Goal: Task Accomplishment & Management: Use online tool/utility

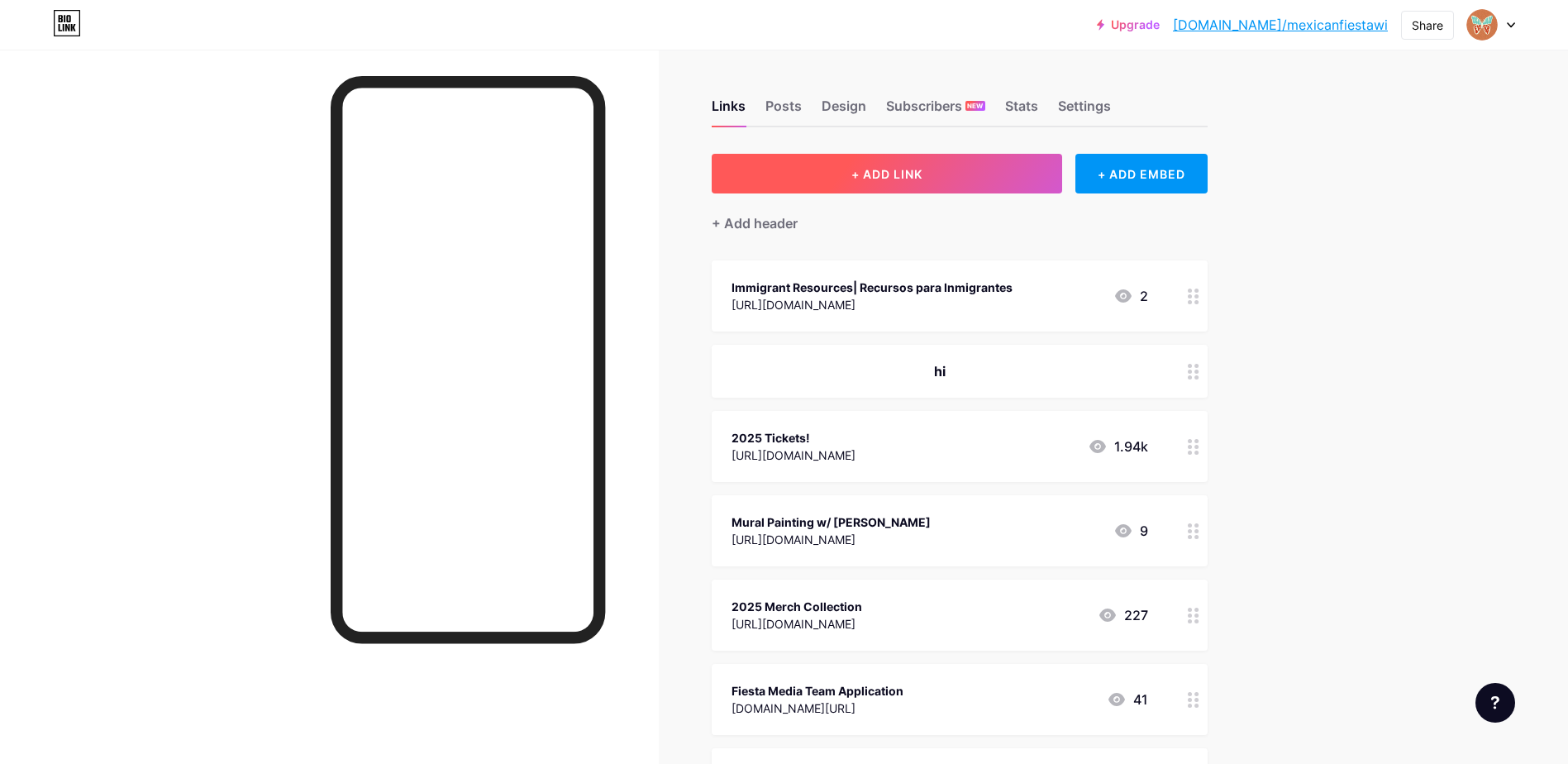
click at [910, 184] on button "+ ADD LINK" at bounding box center [887, 174] width 351 height 40
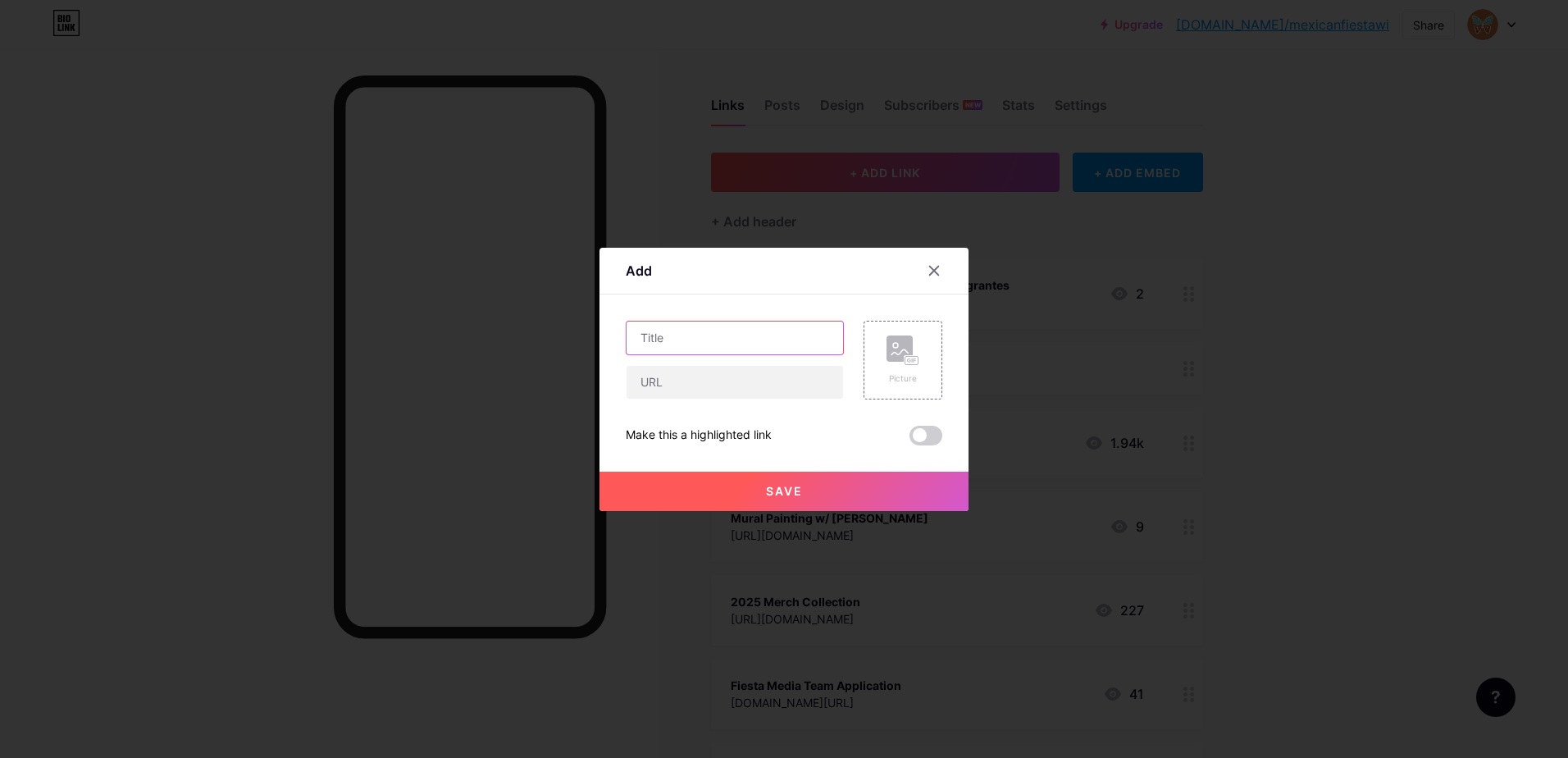
click at [799, 332] on input "text" at bounding box center [734, 338] width 217 height 33
type input "2"
type input "S"
click at [637, 340] on input "Lineup Spotify Playlist" at bounding box center [734, 338] width 217 height 33
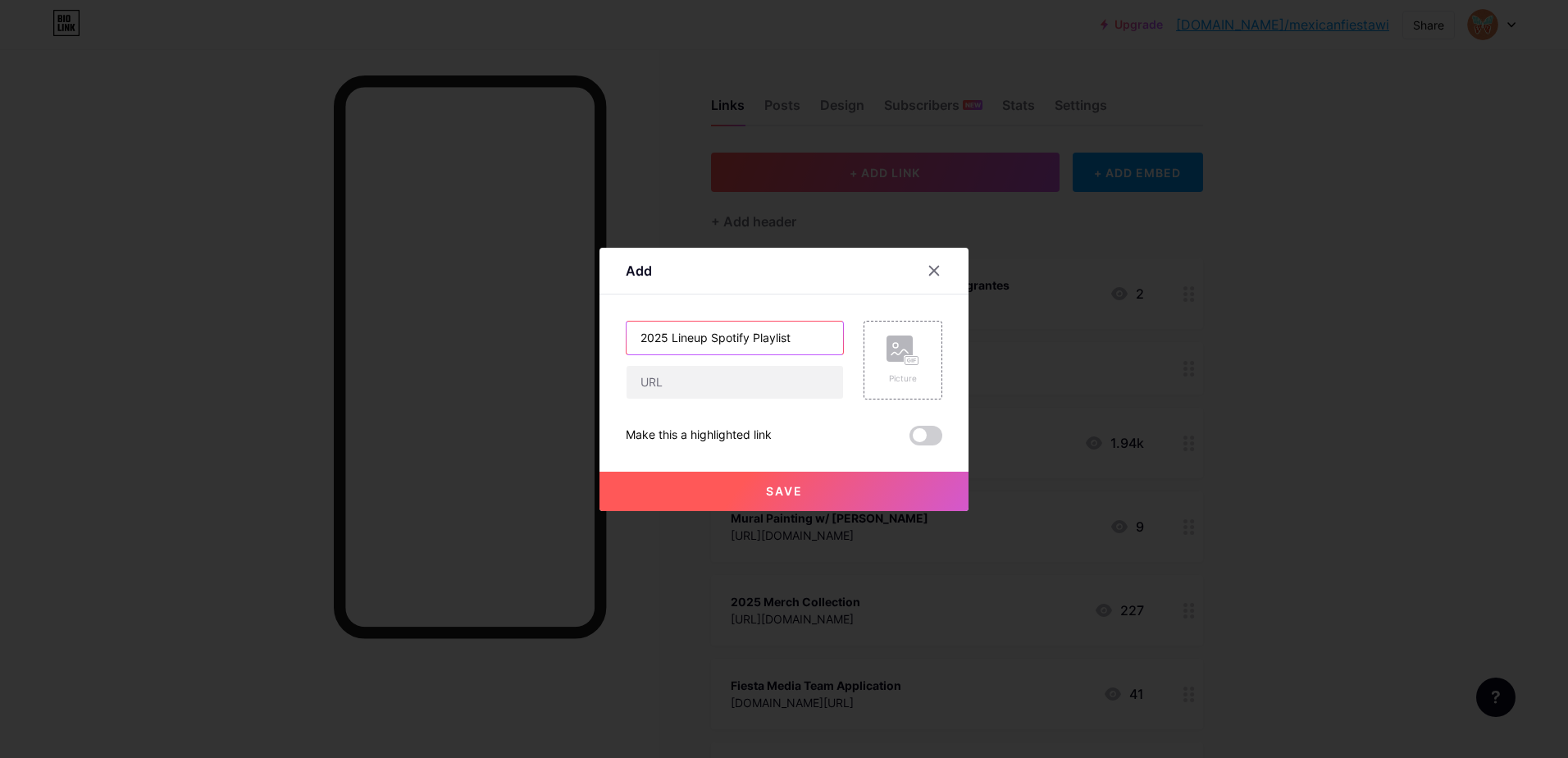
click at [703, 335] on input "2025 Lineup Spotify Playlist" at bounding box center [734, 338] width 217 height 33
type input "2025 Lineup Spotify Playlist"
click at [733, 386] on input "text" at bounding box center [734, 382] width 217 height 33
paste input "[URL][DOMAIN_NAME]"
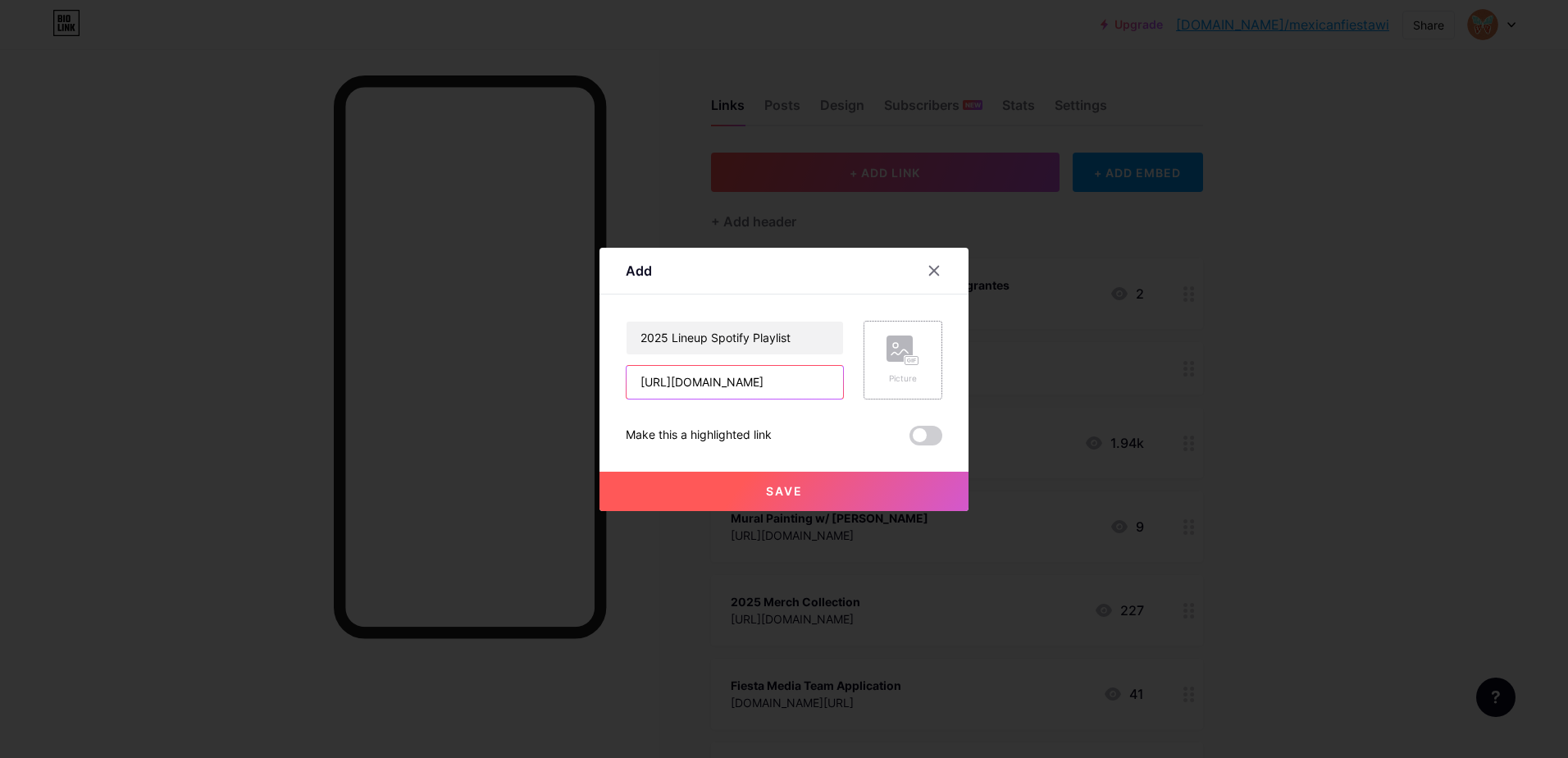
type input "[URL][DOMAIN_NAME]"
click at [899, 380] on div "Picture" at bounding box center [903, 378] width 33 height 12
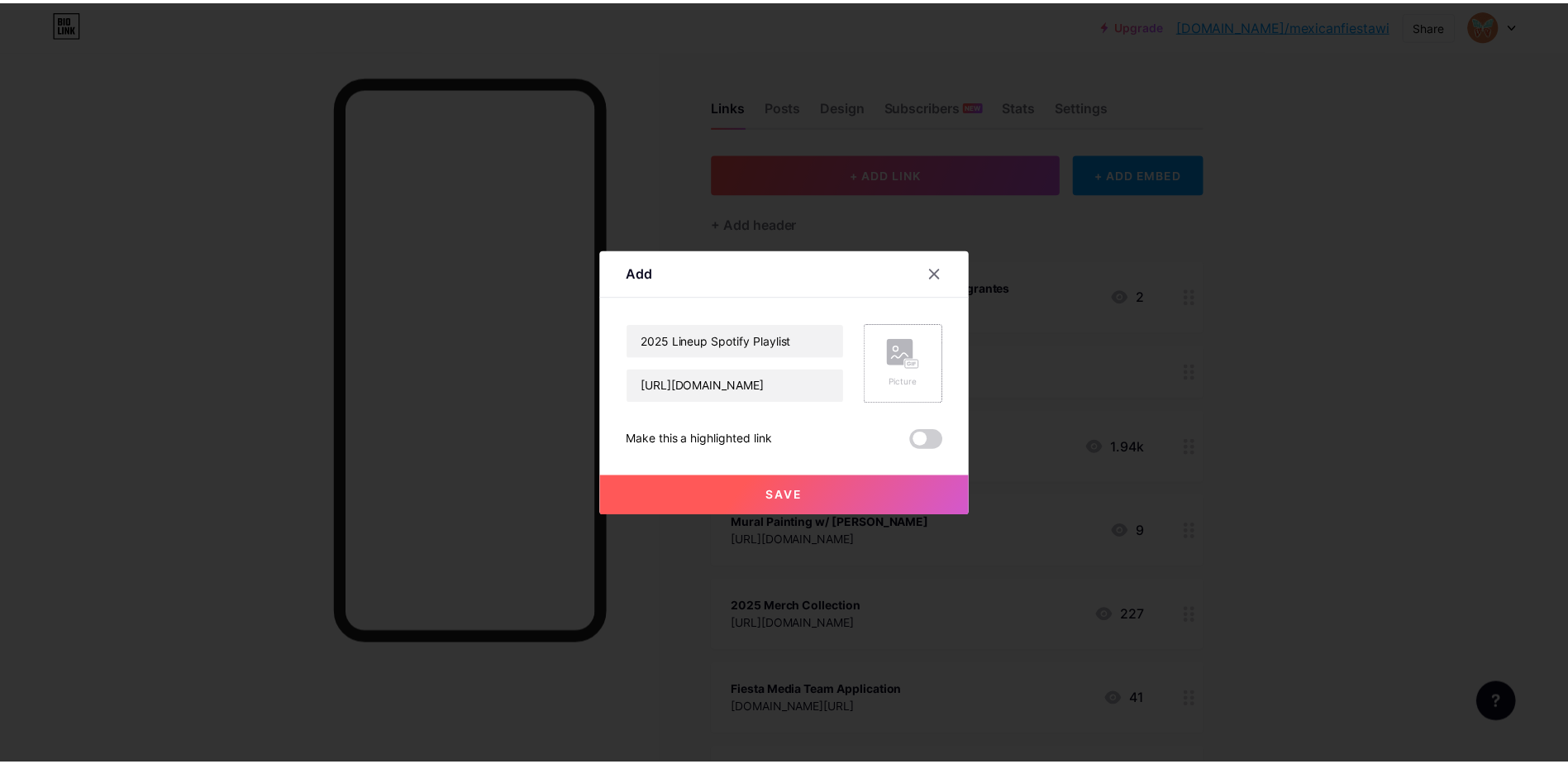
scroll to position [0, 0]
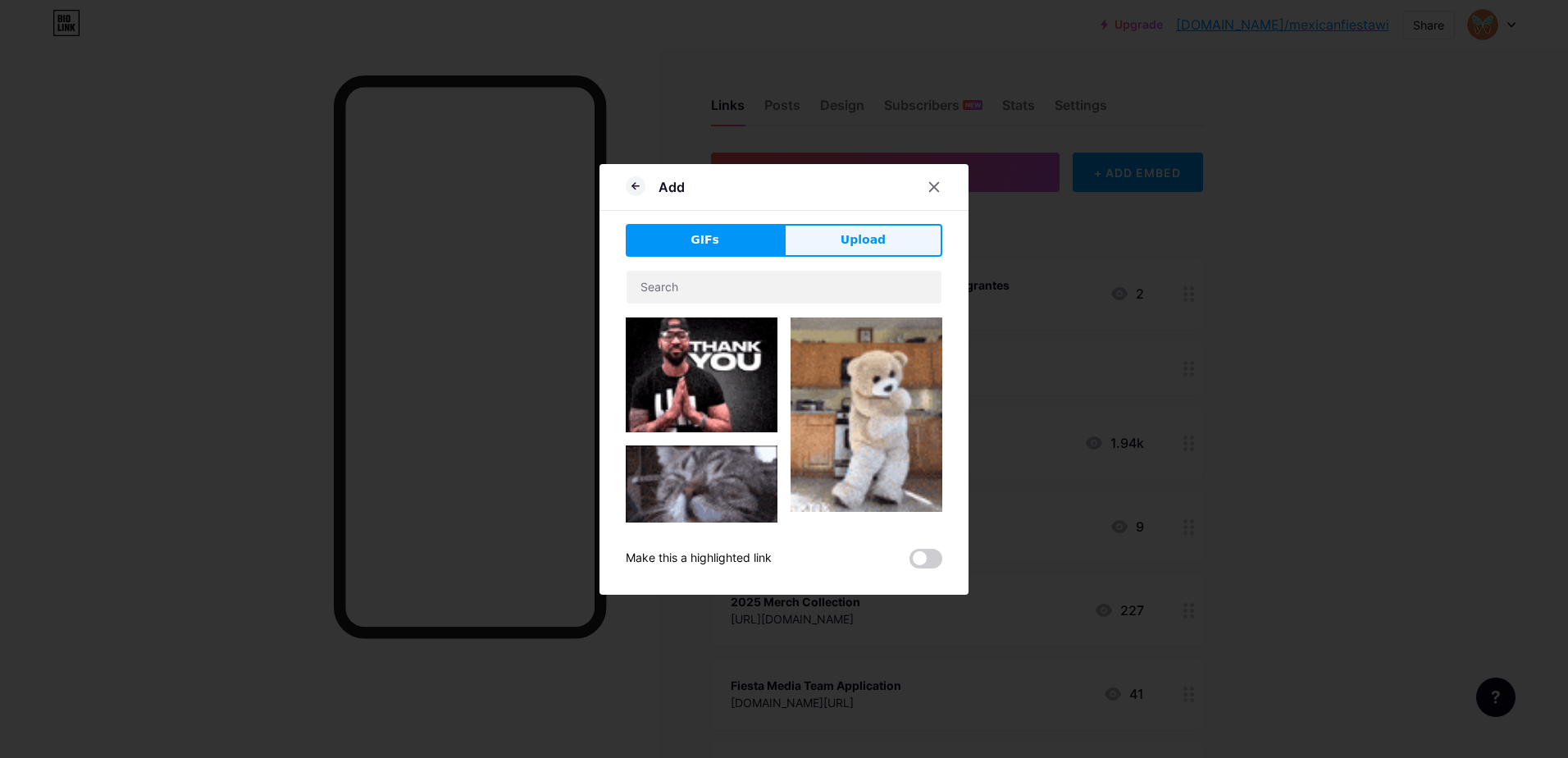
click at [841, 250] on button "Upload" at bounding box center [863, 240] width 158 height 33
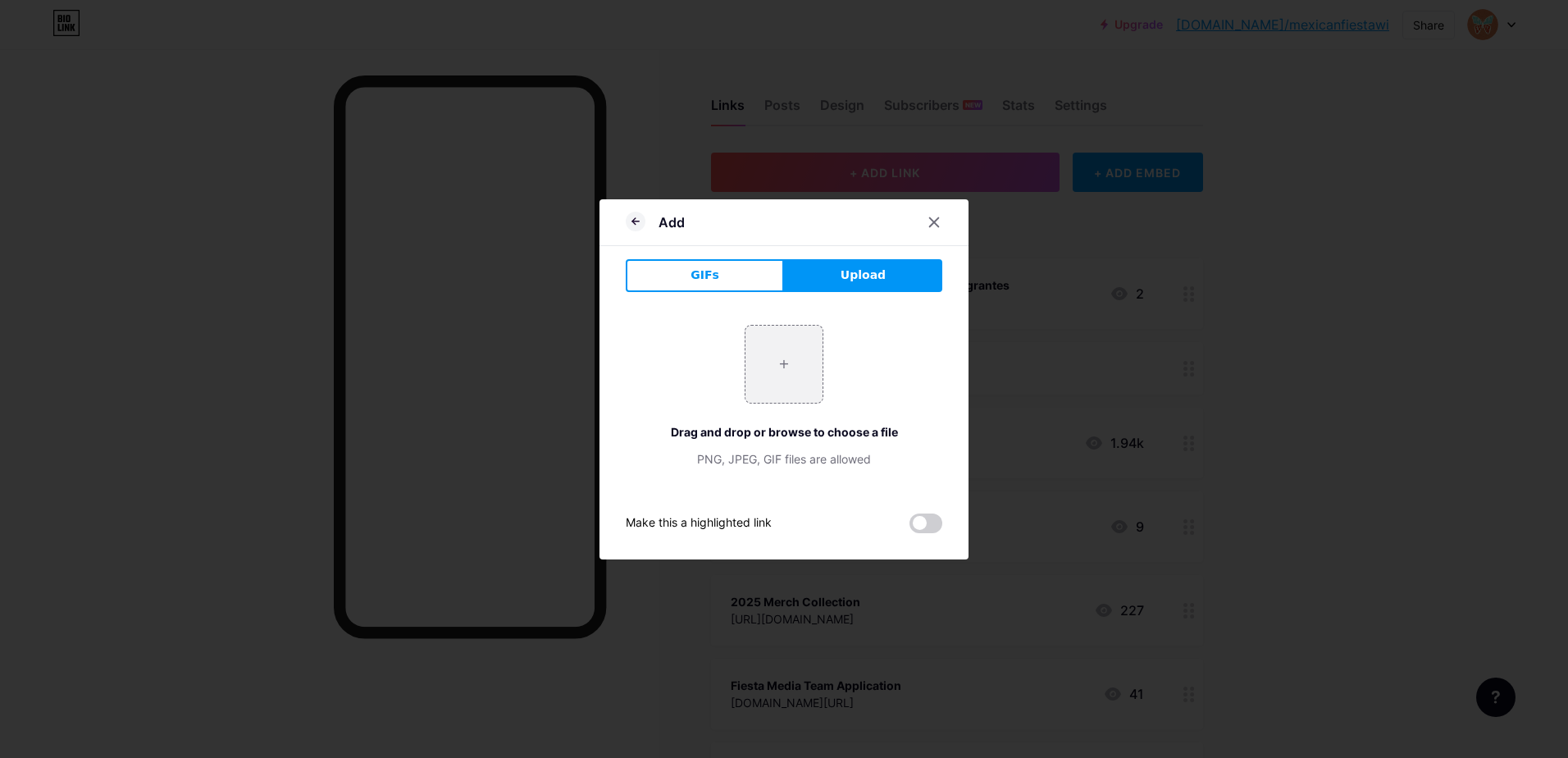
click at [711, 292] on div "GIFs Upload Content YouTube Play YouTube video without leaving your page. ADD V…" at bounding box center [784, 395] width 317 height 274
click at [720, 281] on button "GIFs" at bounding box center [704, 275] width 158 height 33
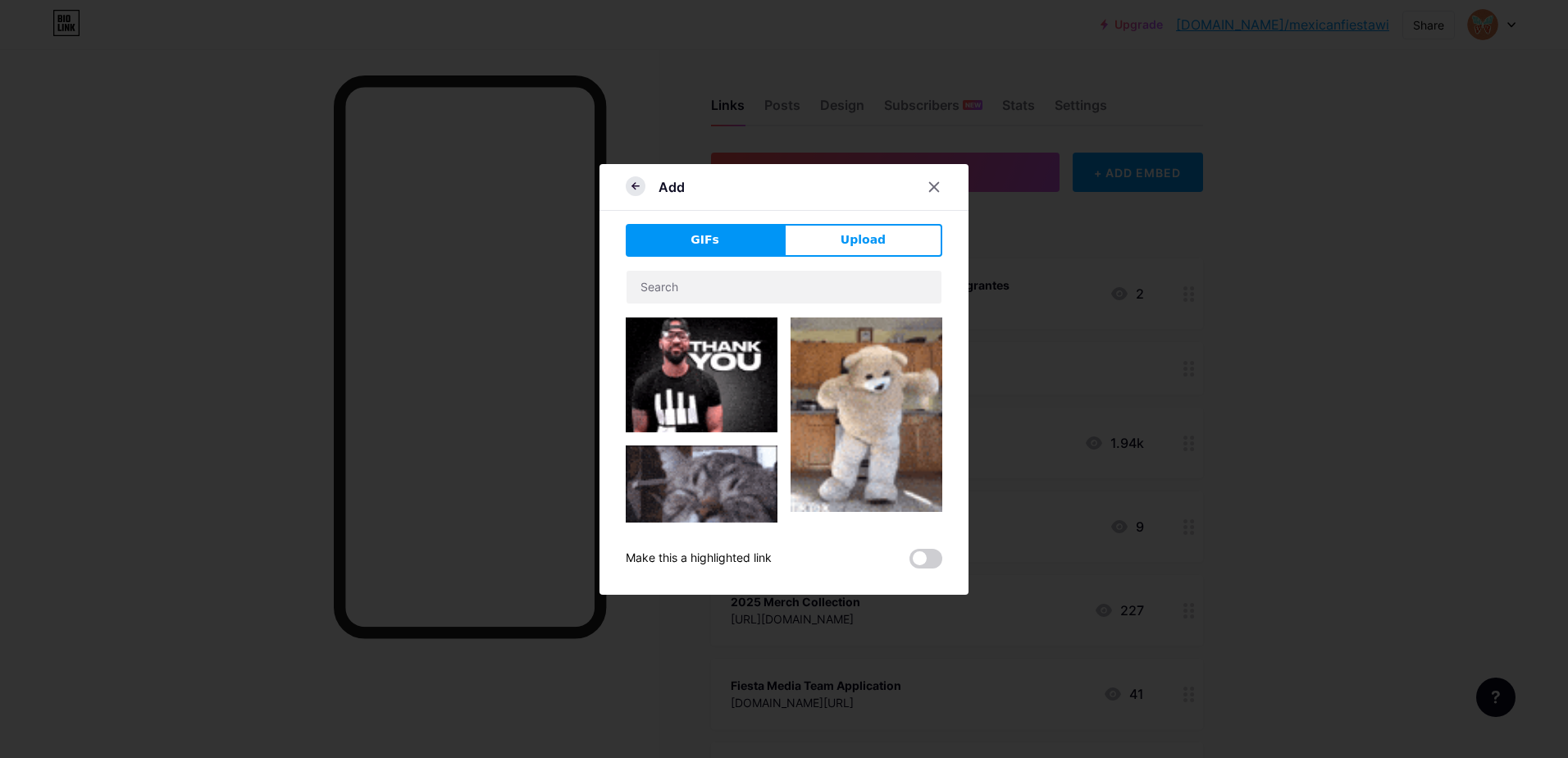
click at [626, 189] on icon at bounding box center [635, 186] width 20 height 20
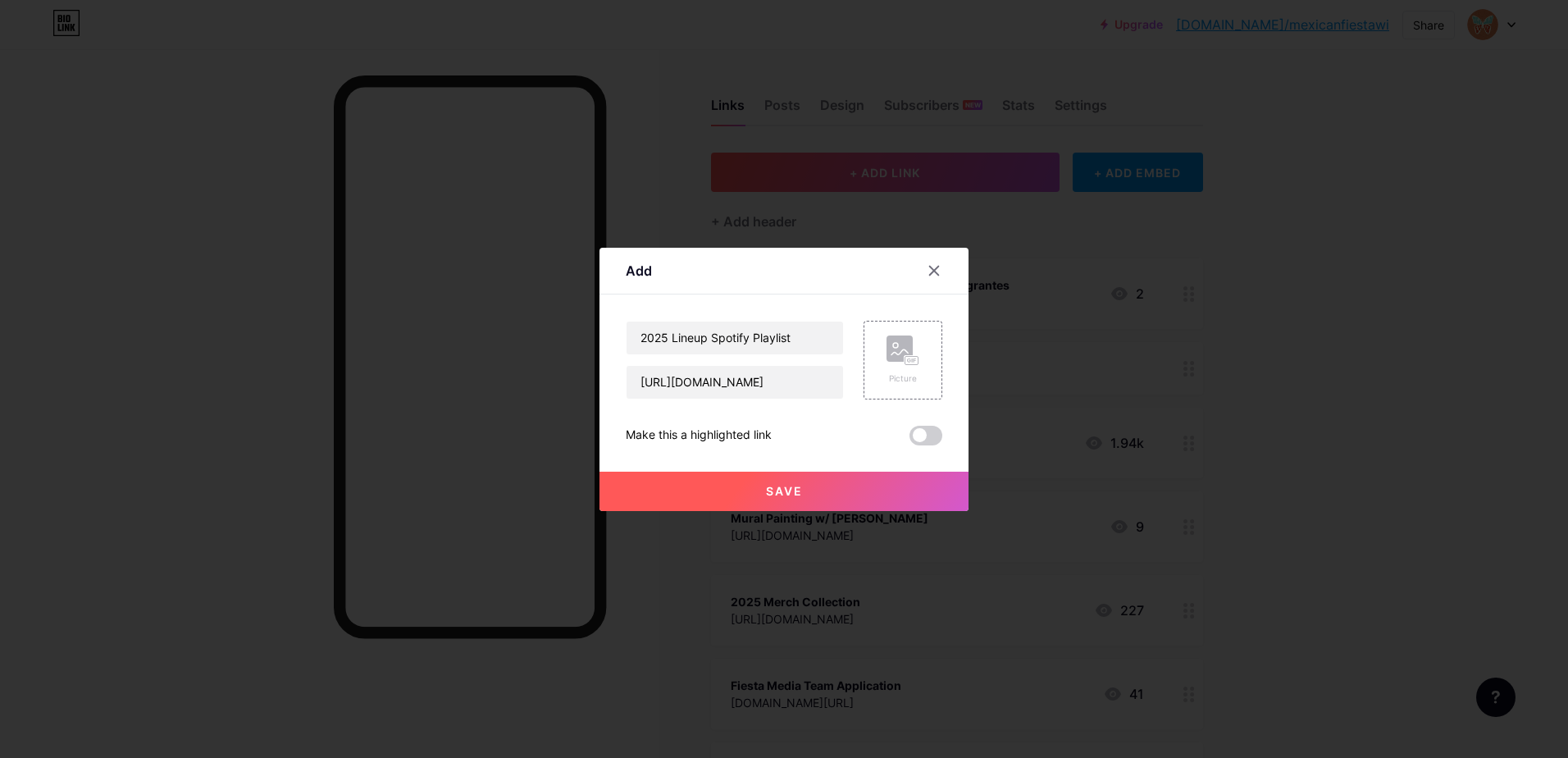
click at [860, 475] on button "Save" at bounding box center [784, 491] width 369 height 40
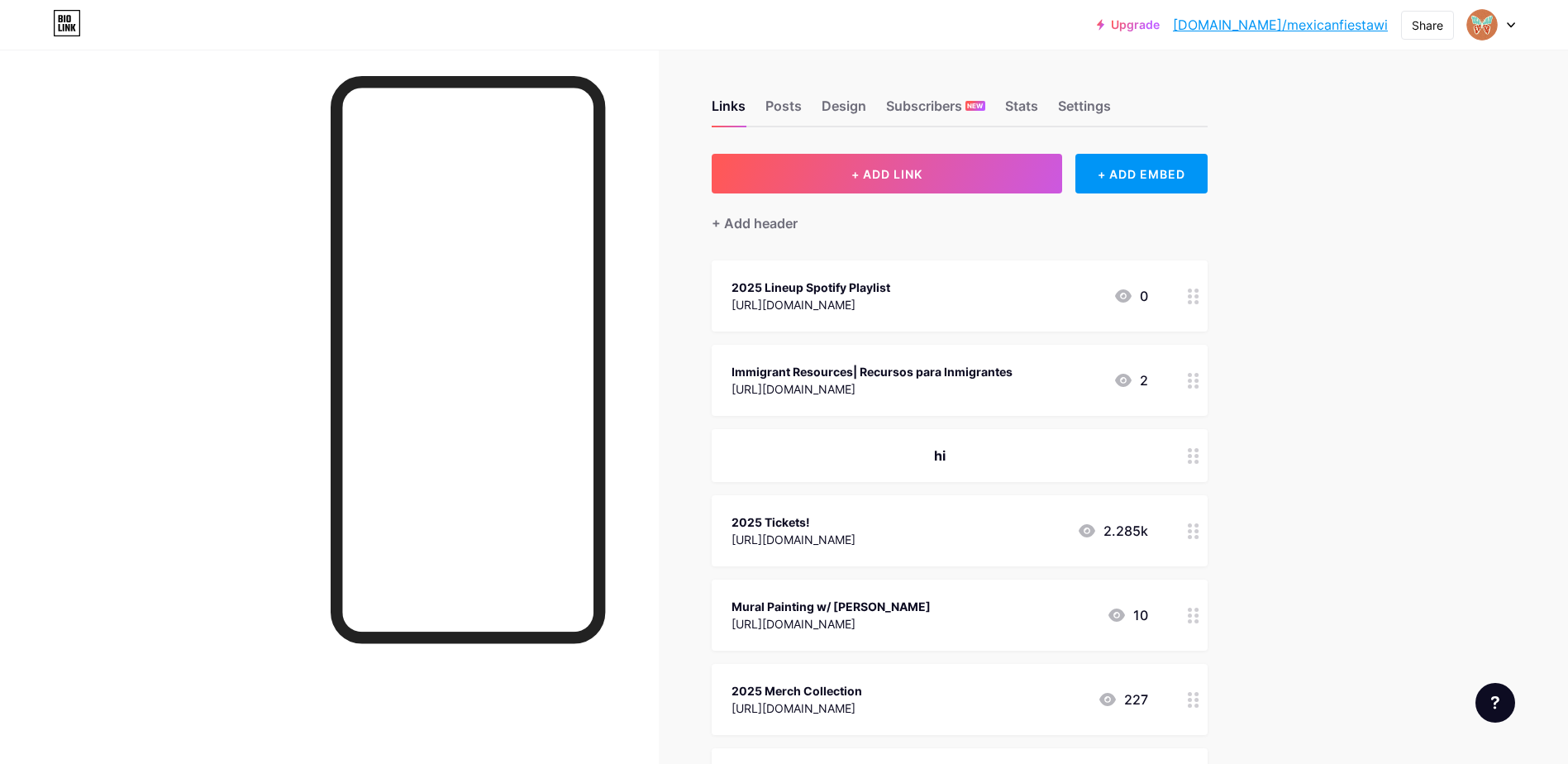
drag, startPoint x: 868, startPoint y: 297, endPoint x: 881, endPoint y: 388, distance: 91.9
drag, startPoint x: 881, startPoint y: 388, endPoint x: 1432, endPoint y: 333, distance: 553.7
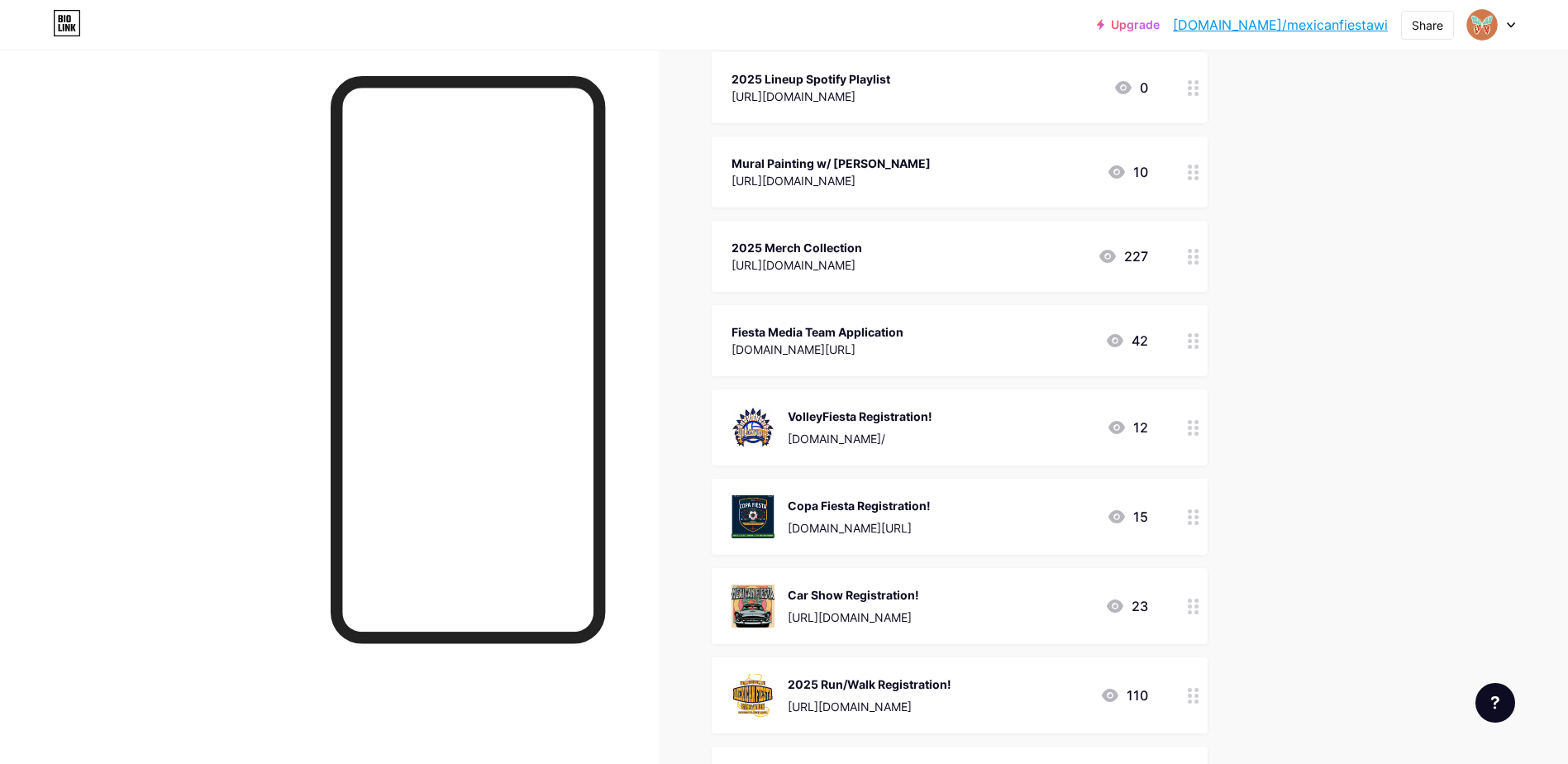
scroll to position [496, 0]
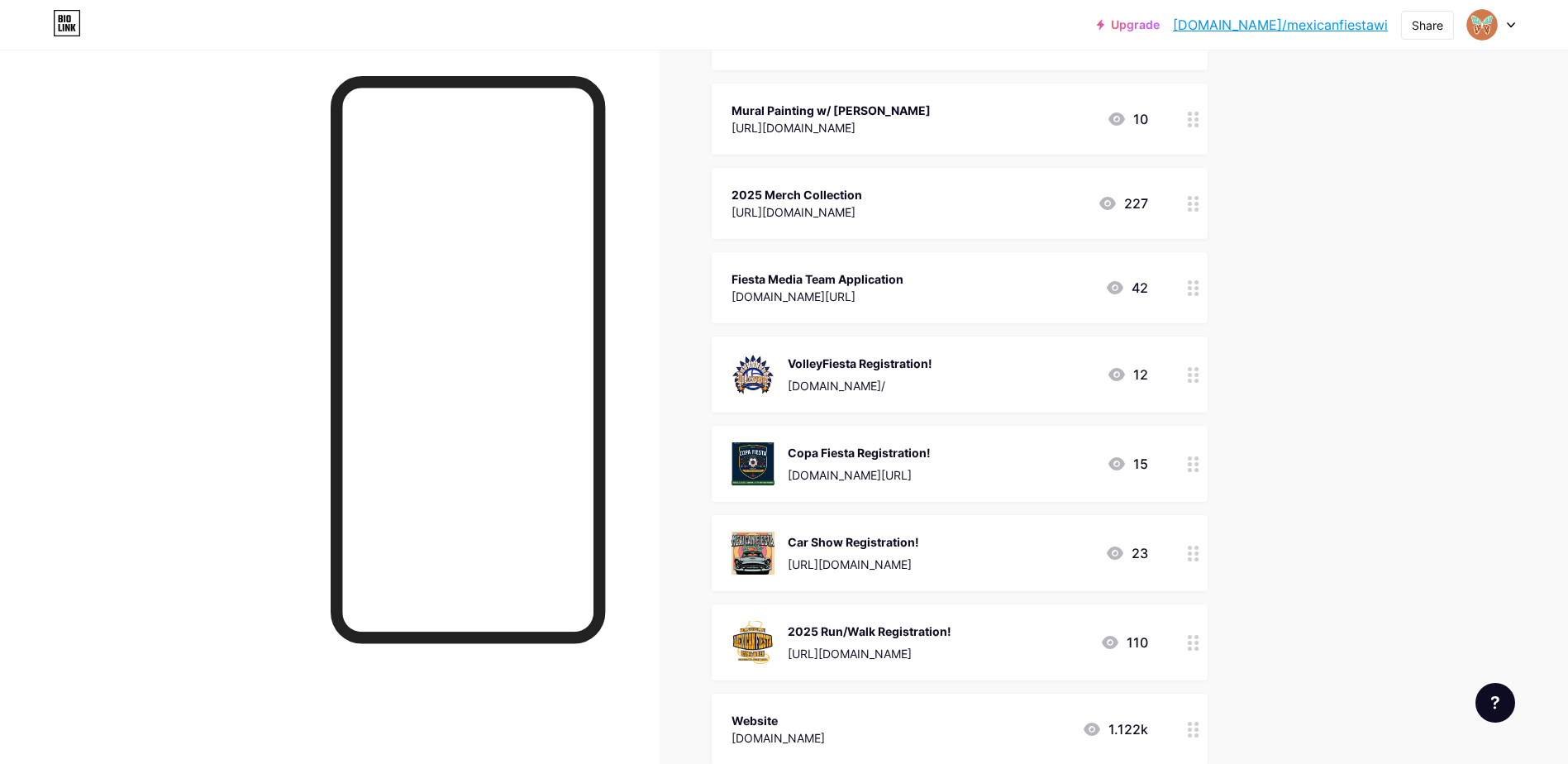
click at [1186, 540] on div at bounding box center [1193, 553] width 28 height 76
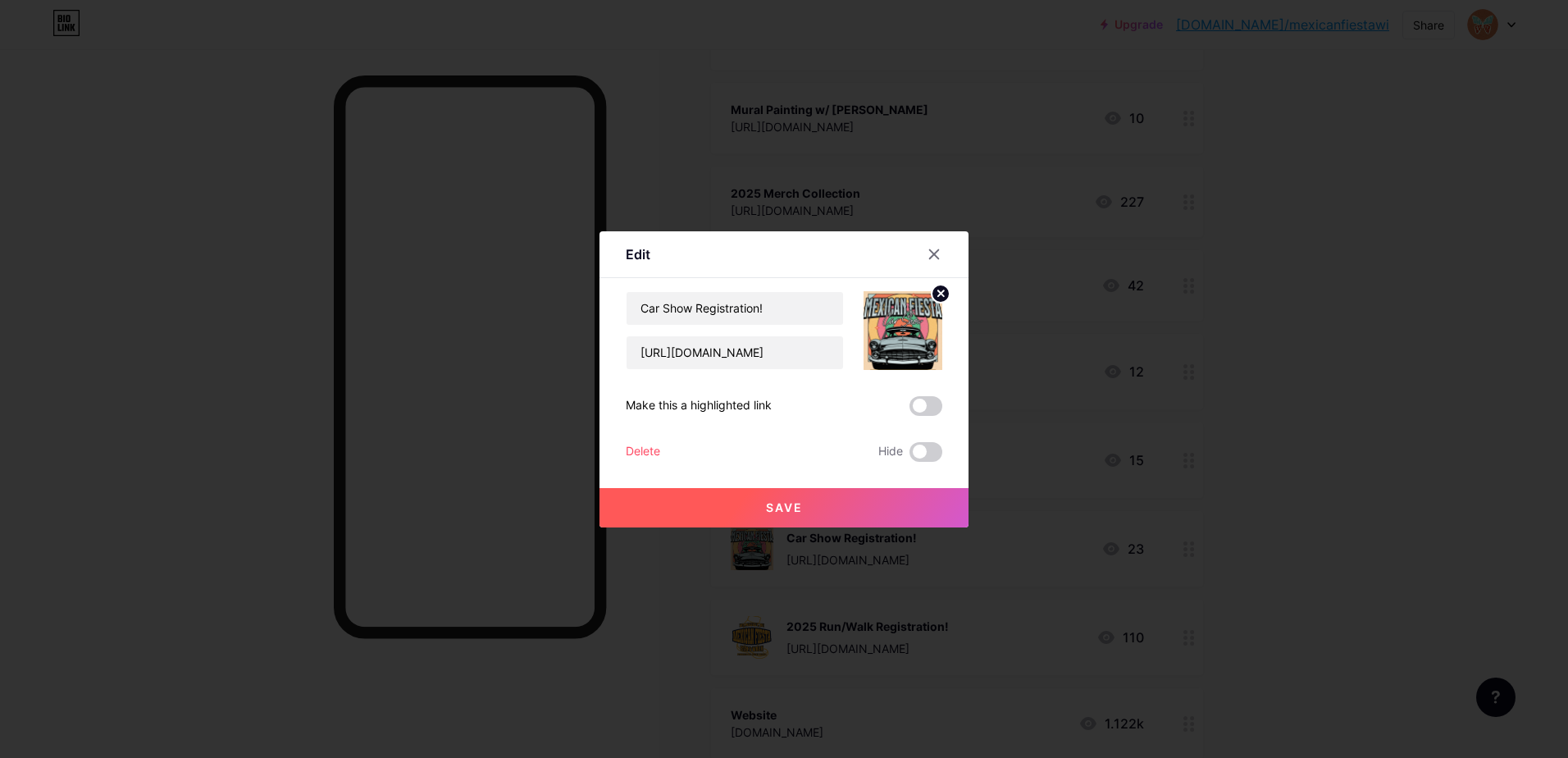
click at [910, 451] on label at bounding box center [926, 452] width 33 height 20
drag, startPoint x: 903, startPoint y: 451, endPoint x: 934, endPoint y: 453, distance: 31.1
click at [934, 453] on span at bounding box center [926, 452] width 33 height 20
click at [910, 456] on input "checkbox" at bounding box center [910, 456] width 0 height 0
click at [863, 522] on button "Save" at bounding box center [784, 508] width 369 height 40
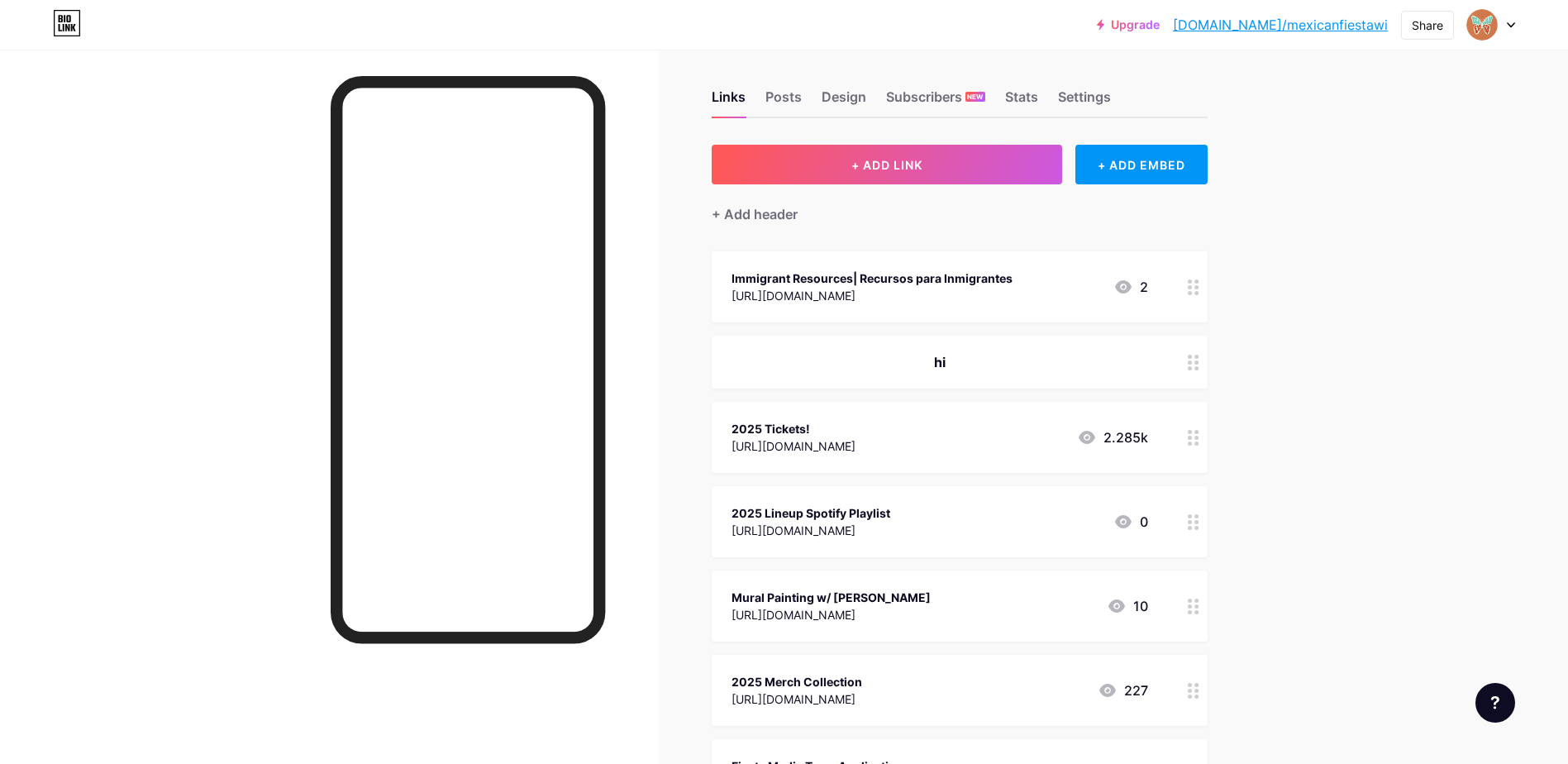
scroll to position [0, 0]
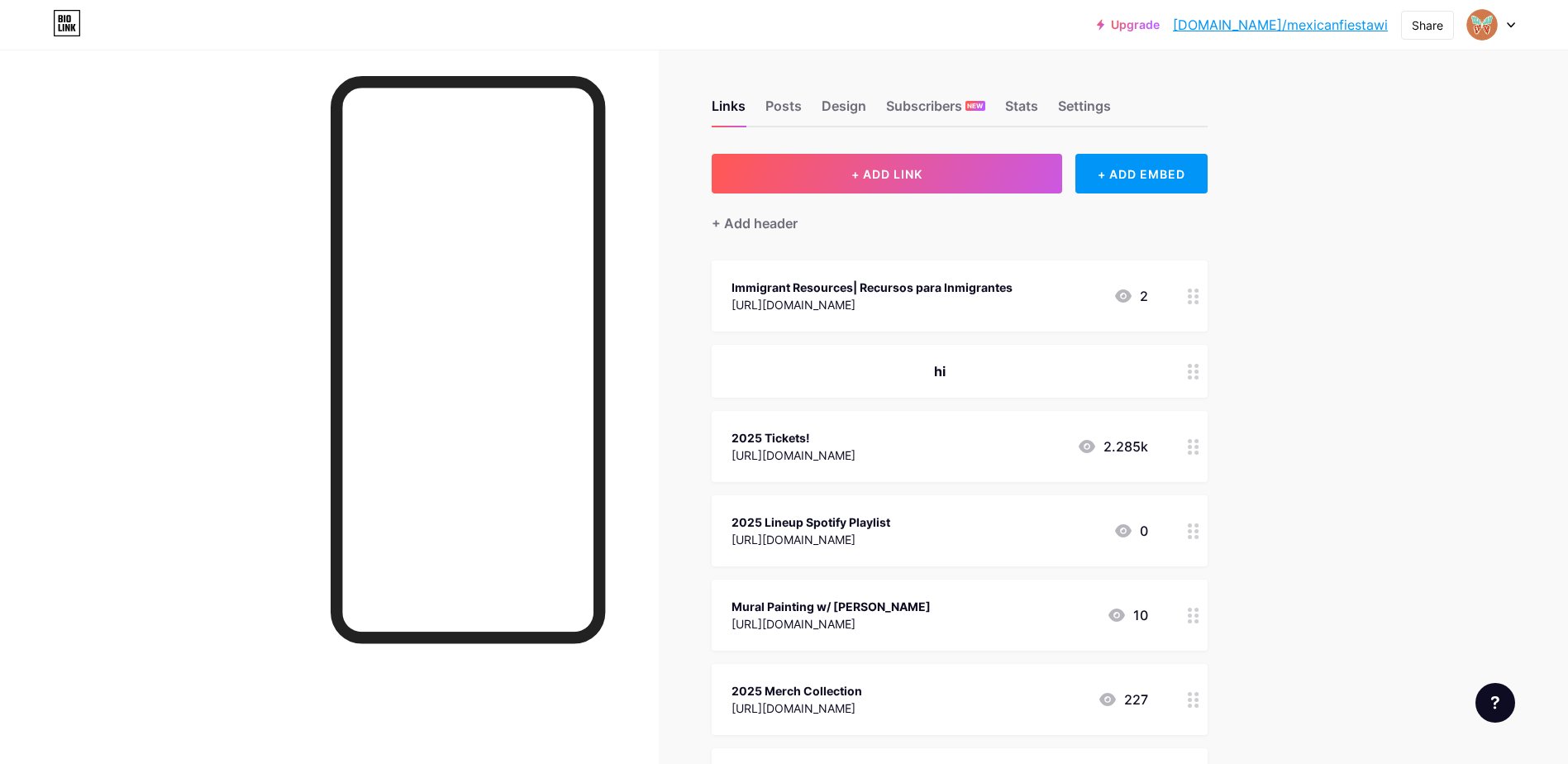
click at [1182, 542] on div "2025 Lineup Spotify Playlist [URL][DOMAIN_NAME] 0" at bounding box center [959, 531] width 496 height 71
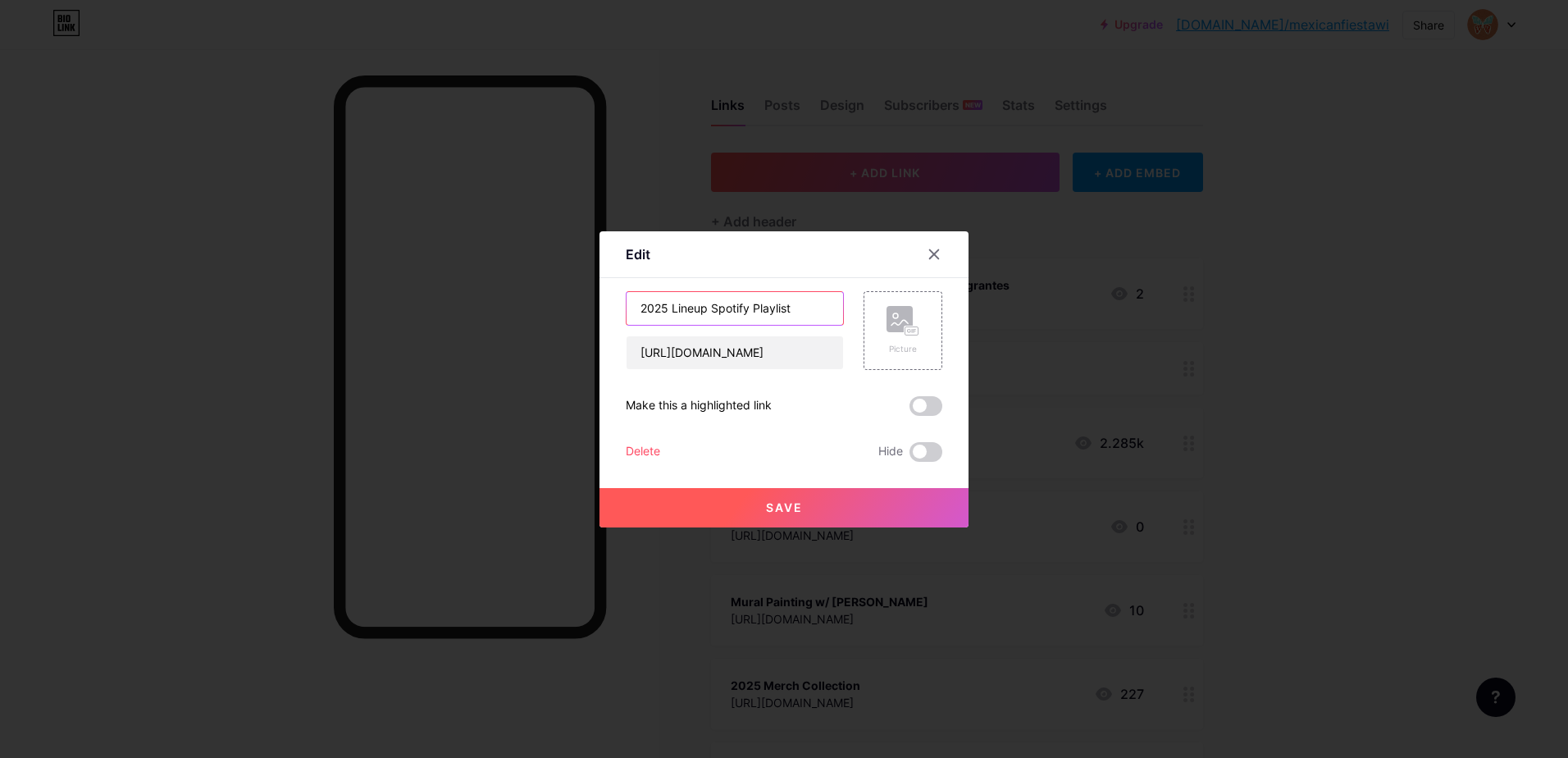
click at [708, 311] on input "2025 Lineup Spotify Playlist" at bounding box center [734, 308] width 217 height 33
type input "2025 Spotify Playlist"
click at [814, 505] on button "Save" at bounding box center [784, 508] width 369 height 40
